Goal: Task Accomplishment & Management: Use online tool/utility

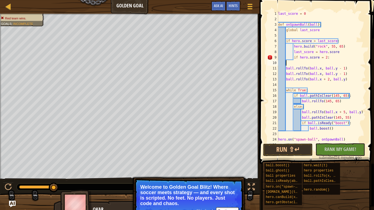
scroll to position [2, 1]
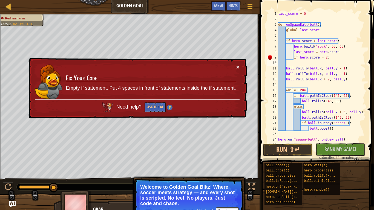
click at [239, 66] on button "×" at bounding box center [237, 67] width 3 height 6
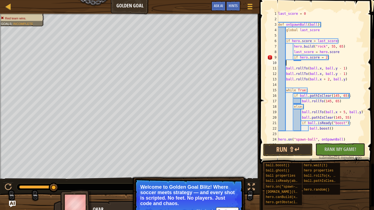
click at [330, 57] on div "last_score = 0 def onSpawnBall ( ball ) : global last_score if hero . score > l…" at bounding box center [321, 82] width 89 height 142
type textarea "if hero.score = 2:"
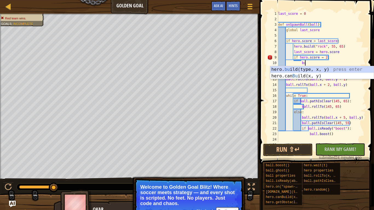
scroll to position [2, 4]
click at [339, 65] on div "last_score = 0 def onSpawnBall ( ball ) : global last_score if hero . score > l…" at bounding box center [321, 82] width 89 height 142
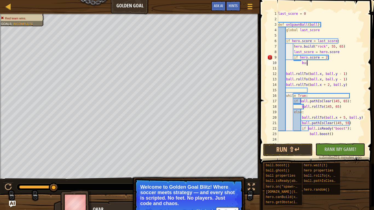
type textarea "buil"
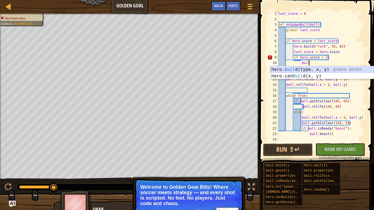
click at [307, 70] on div "hero. buil d(type, x, y) press enter hero.can Buil d(x, y) press enter" at bounding box center [321, 79] width 103 height 26
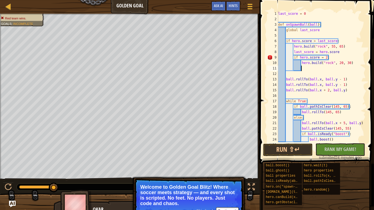
scroll to position [2, 3]
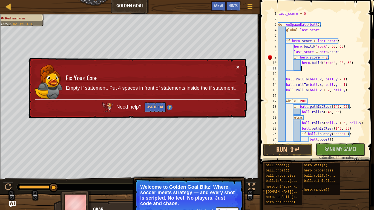
click at [237, 66] on button "×" at bounding box center [237, 67] width 3 height 6
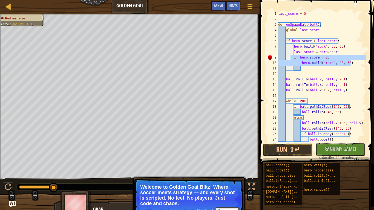
drag, startPoint x: 354, startPoint y: 60, endPoint x: 289, endPoint y: 57, distance: 65.2
click at [289, 57] on div "last_score = 0 def onSpawnBall ( ball ) : global last_score if hero . score > l…" at bounding box center [321, 82] width 89 height 142
type textarea "if hero.score = 2: [DOMAIN_NAME]("rock", 20, 30)"
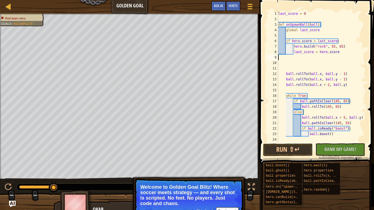
scroll to position [2, 0]
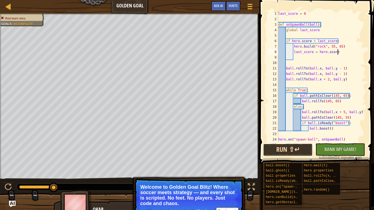
click at [293, 146] on button "Run ⇧↵" at bounding box center [288, 150] width 50 height 13
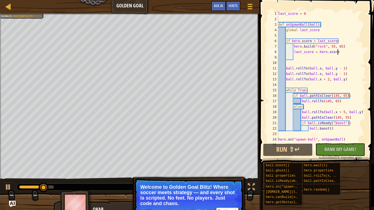
click at [332, 47] on div "last_score = 0 def onSpawnBall ( ball ) : global last_score if hero . score > l…" at bounding box center [321, 82] width 89 height 142
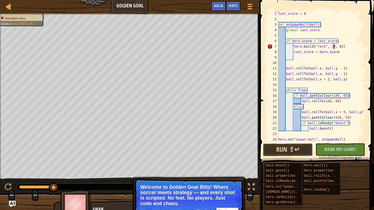
scroll to position [2, 8]
click at [340, 45] on div "last_score = 0 def onSpawnBall ( ball ) : global last_score if hero . score > l…" at bounding box center [321, 82] width 89 height 142
click at [301, 149] on button "Run ⇧↵" at bounding box center [288, 150] width 50 height 13
click at [271, 151] on button "Run ⇧↵" at bounding box center [288, 150] width 50 height 13
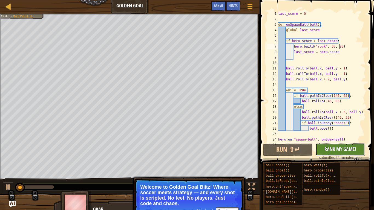
click at [334, 151] on span "Rank My Game!" at bounding box center [340, 149] width 32 height 7
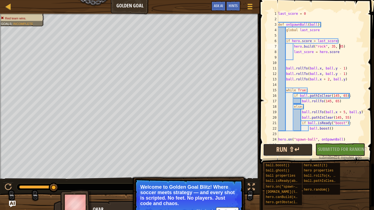
click at [300, 147] on button "Run ⇧↵" at bounding box center [288, 150] width 50 height 13
click at [342, 123] on div "last_score = 0 def onSpawnBall ( ball ) : global last_score if hero . score > l…" at bounding box center [321, 82] width 89 height 142
click at [325, 131] on div "last_score = 0 def onSpawnBall ( ball ) : global last_score if hero . score > l…" at bounding box center [321, 82] width 89 height 142
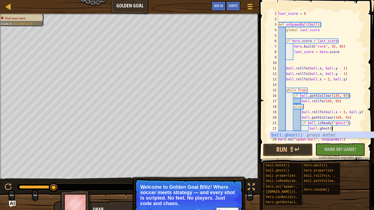
scroll to position [2, 7]
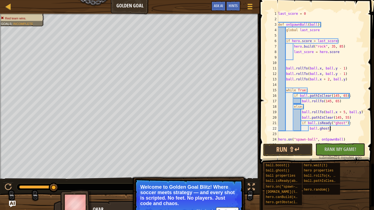
type textarea "ball.ghost()"
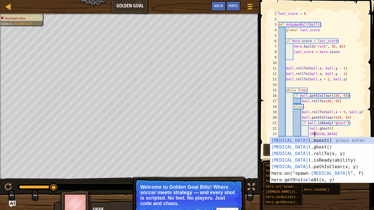
type textarea "ball"
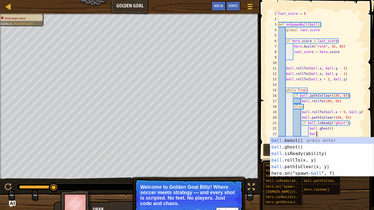
scroll to position [2, 5]
click at [317, 140] on div "ball .boost() press enter ball .ghost() press enter ball .isReady(ability) pres…" at bounding box center [321, 163] width 103 height 53
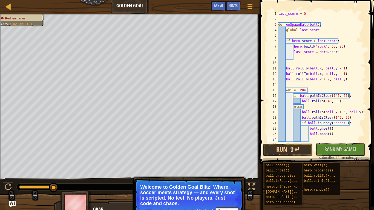
scroll to position [2, 4]
click at [304, 147] on button "Run ⇧↵" at bounding box center [288, 150] width 50 height 13
click at [7, 5] on div at bounding box center [8, 6] width 7 height 7
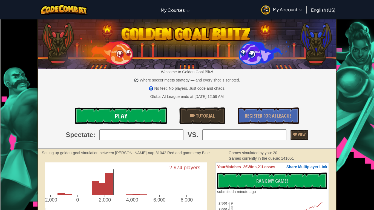
click at [134, 118] on link "Play" at bounding box center [121, 116] width 92 height 16
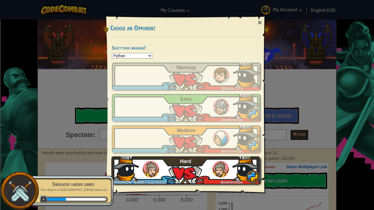
click at [229, 164] on div "[PERSON_NAME]-nap-81042 Anonymous Hard" at bounding box center [185, 170] width 148 height 27
